Goal: Navigation & Orientation: Find specific page/section

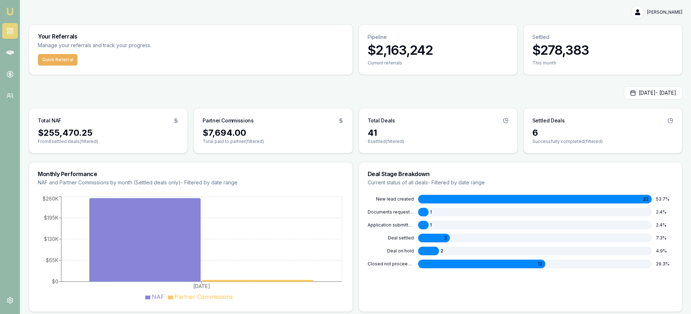
scroll to position [1, 0]
click at [12, 49] on icon at bounding box center [9, 52] width 7 height 7
